Goal: Transaction & Acquisition: Book appointment/travel/reservation

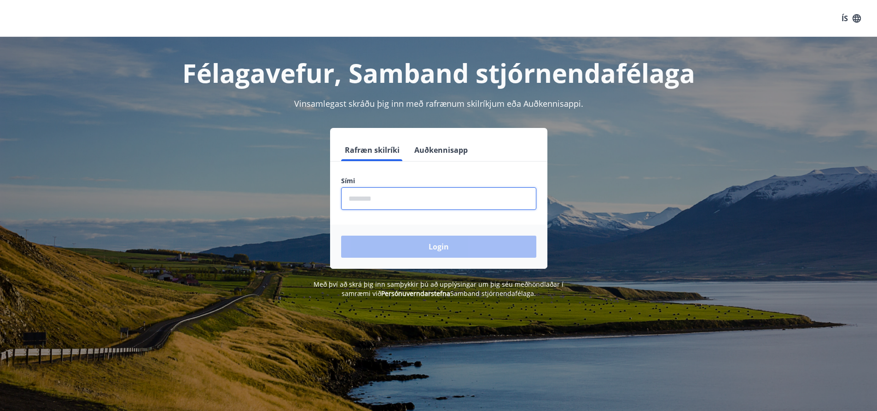
click at [410, 198] on input "phone" at bounding box center [438, 198] width 195 height 23
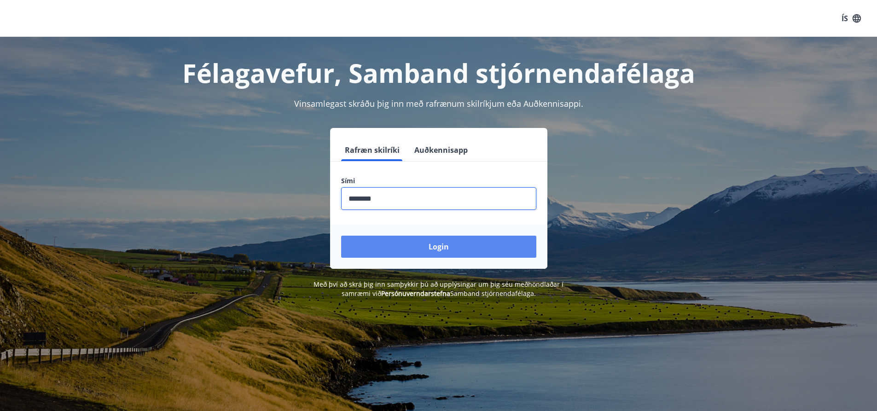
type input "********"
click at [446, 246] on button "Login" at bounding box center [438, 247] width 195 height 22
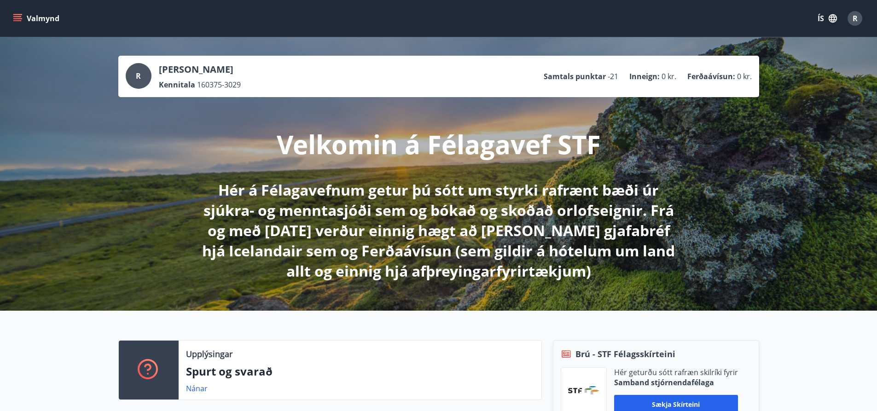
click at [19, 17] on icon "menu" at bounding box center [17, 16] width 8 height 1
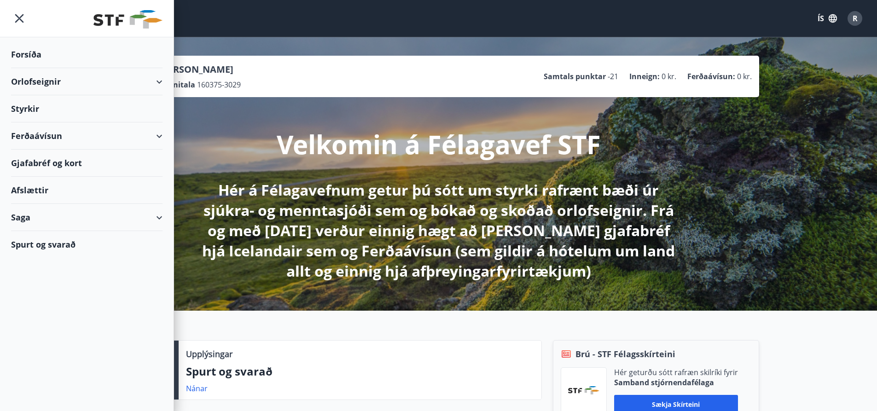
click at [34, 81] on div "Orlofseignir" at bounding box center [86, 81] width 151 height 27
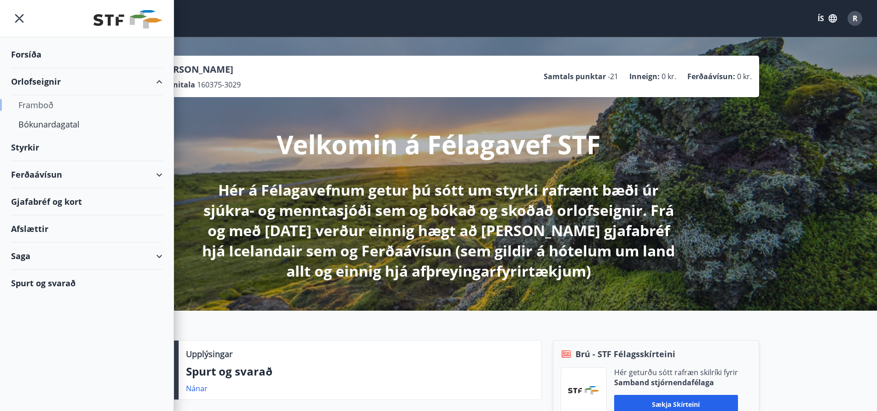
click at [44, 106] on div "Framboð" at bounding box center [86, 104] width 137 height 19
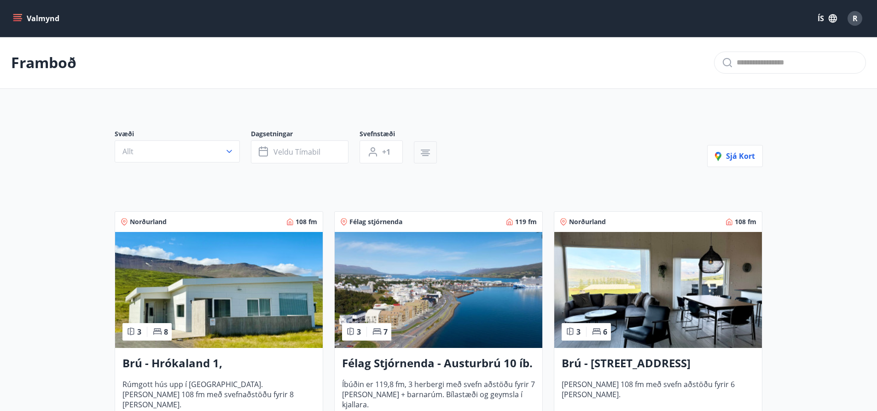
click at [427, 153] on icon "button" at bounding box center [425, 153] width 9 height 1
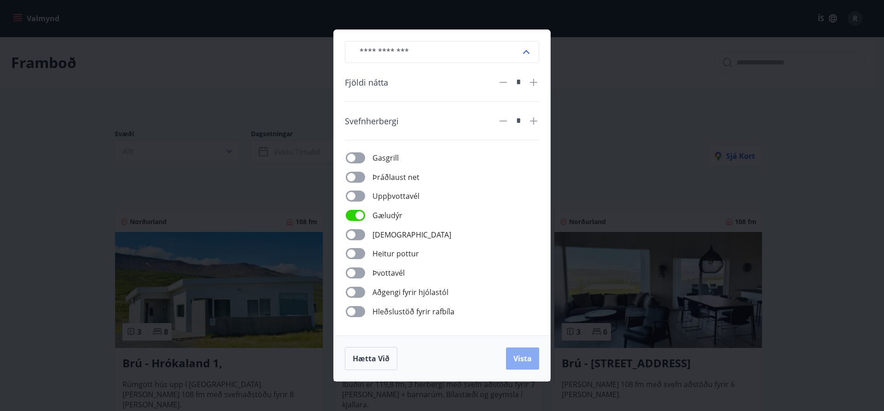
click at [520, 357] on span "Vista" at bounding box center [522, 359] width 18 height 10
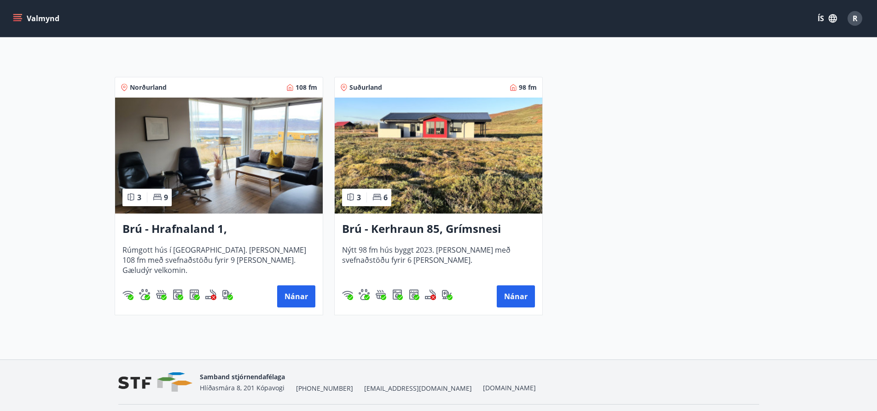
scroll to position [182, 0]
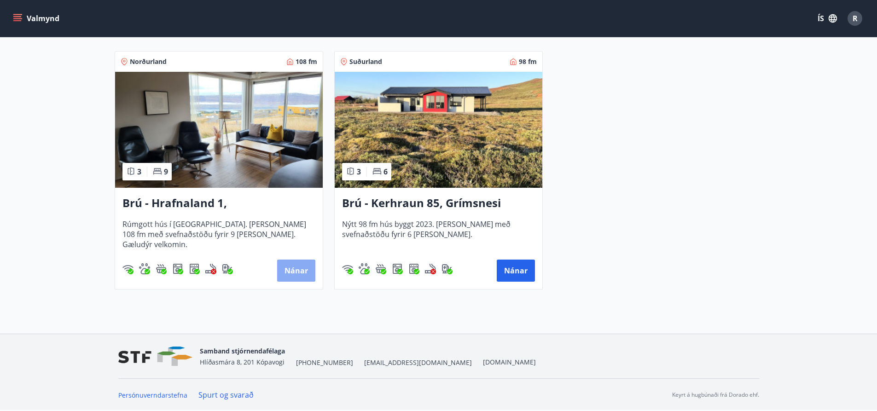
click at [297, 273] on button "Nánar" at bounding box center [296, 271] width 38 height 22
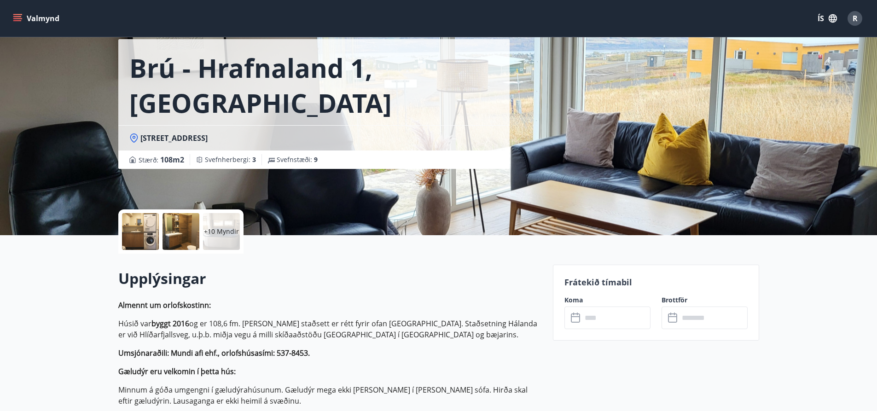
scroll to position [92, 0]
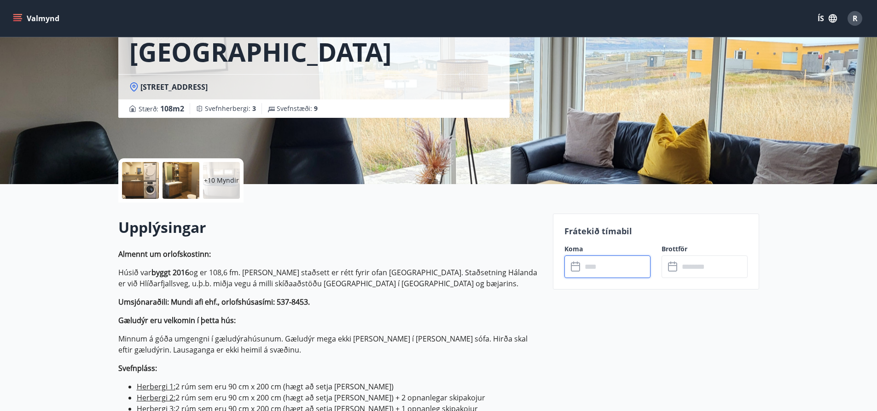
click at [618, 269] on input "text" at bounding box center [616, 267] width 69 height 23
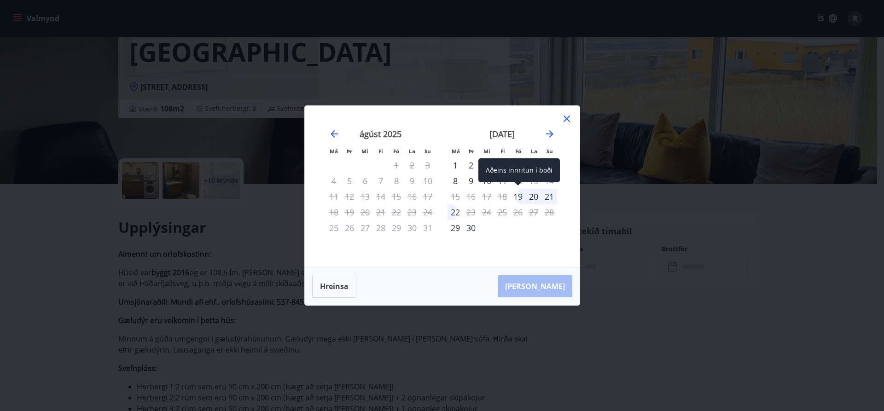
click at [518, 196] on div "19" at bounding box center [518, 197] width 16 height 16
click at [454, 216] on div "22" at bounding box center [456, 212] width 16 height 16
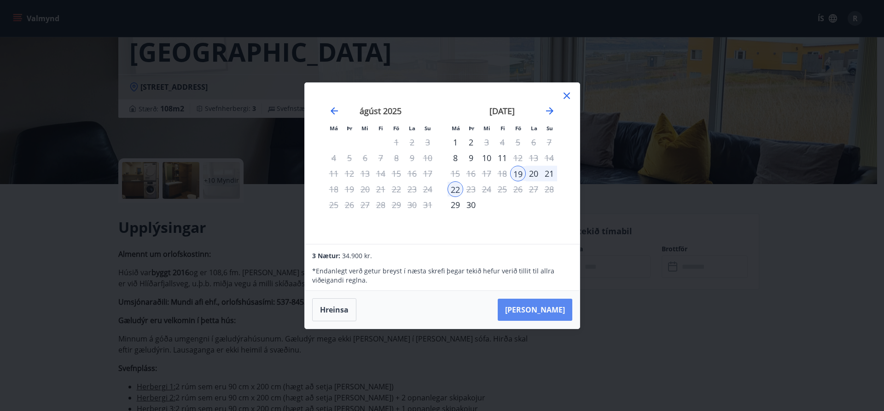
click at [543, 311] on button "Taka Frá" at bounding box center [535, 310] width 75 height 22
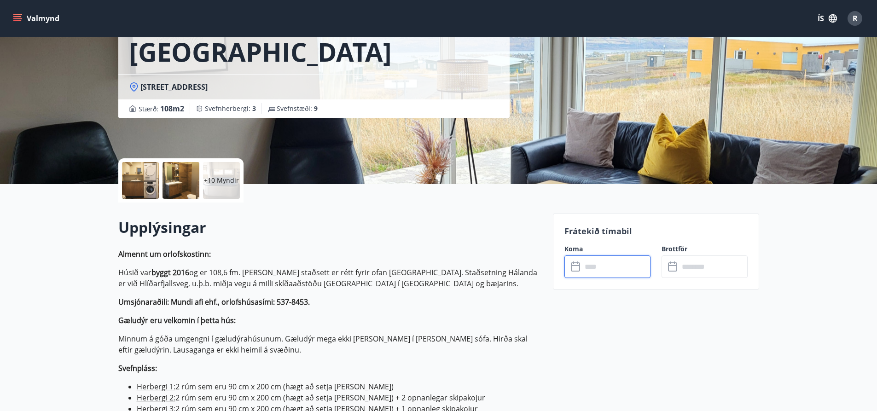
type input "******"
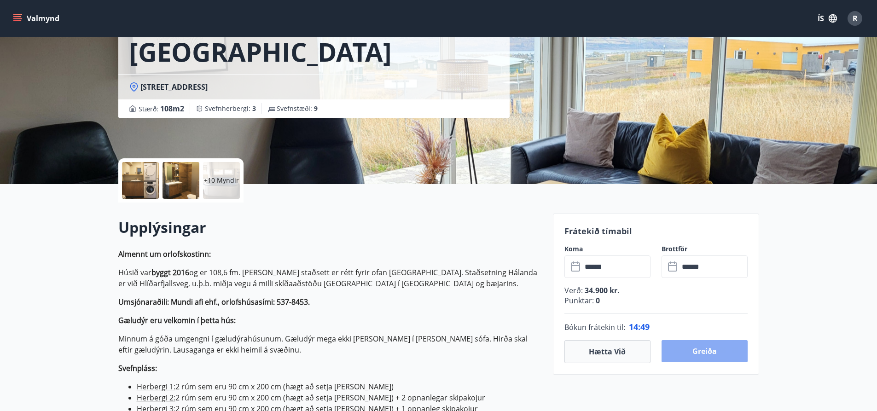
click at [711, 352] on button "Greiða" at bounding box center [705, 351] width 86 height 22
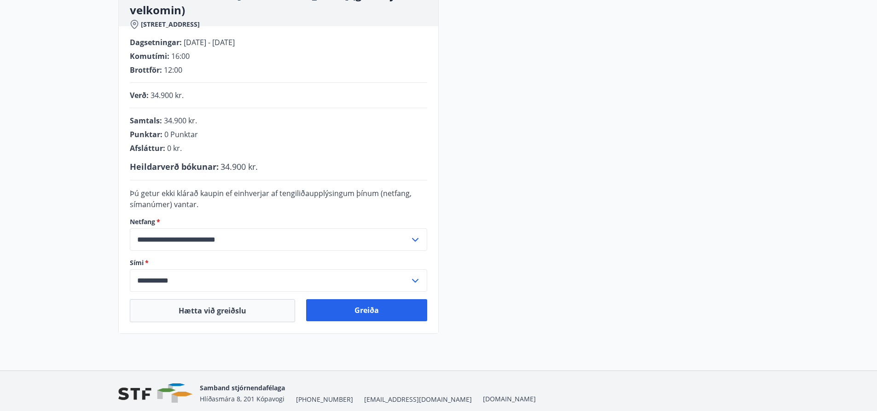
scroll to position [106, 0]
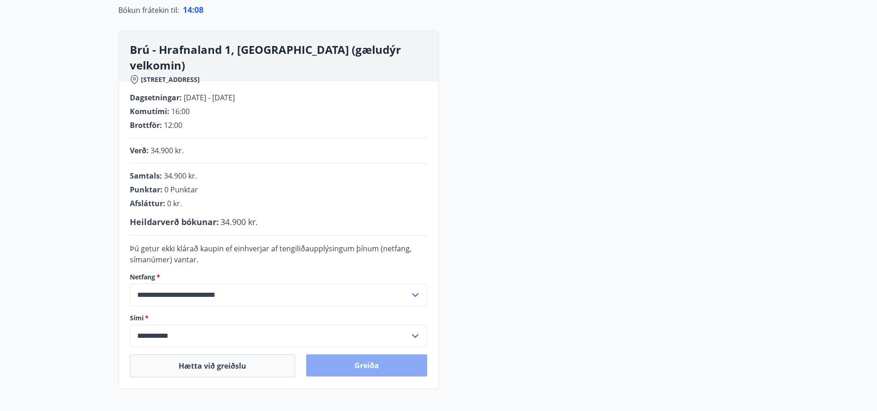
click at [383, 361] on button "Greiða" at bounding box center [366, 366] width 121 height 22
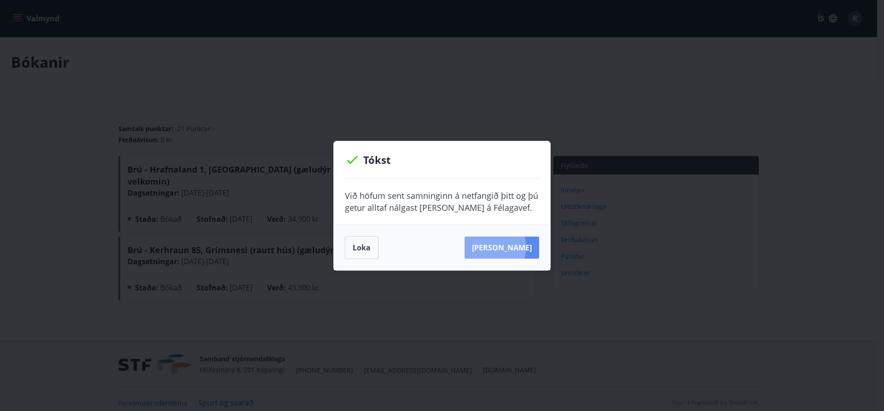
click at [506, 247] on button "Sjá samning" at bounding box center [502, 248] width 75 height 22
click at [362, 251] on button "Loka" at bounding box center [362, 247] width 34 height 23
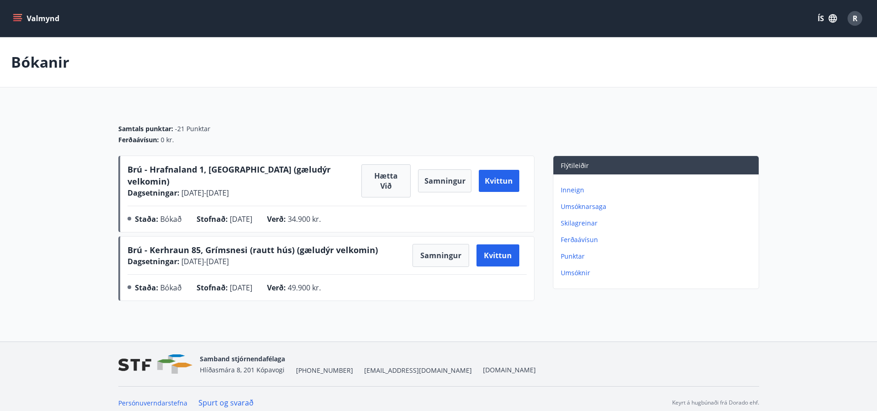
scroll to position [1, 0]
